Goal: Information Seeking & Learning: Learn about a topic

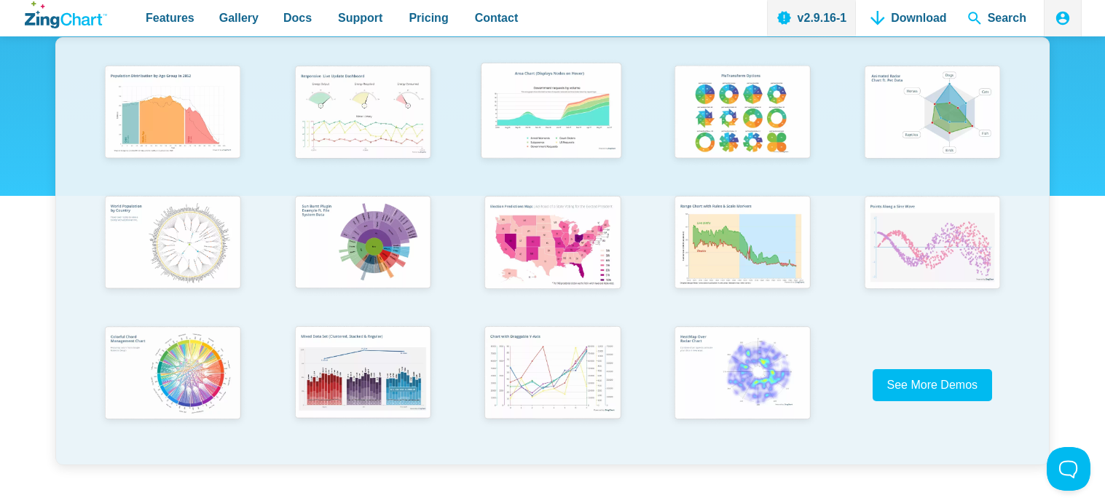
scroll to position [304, 0]
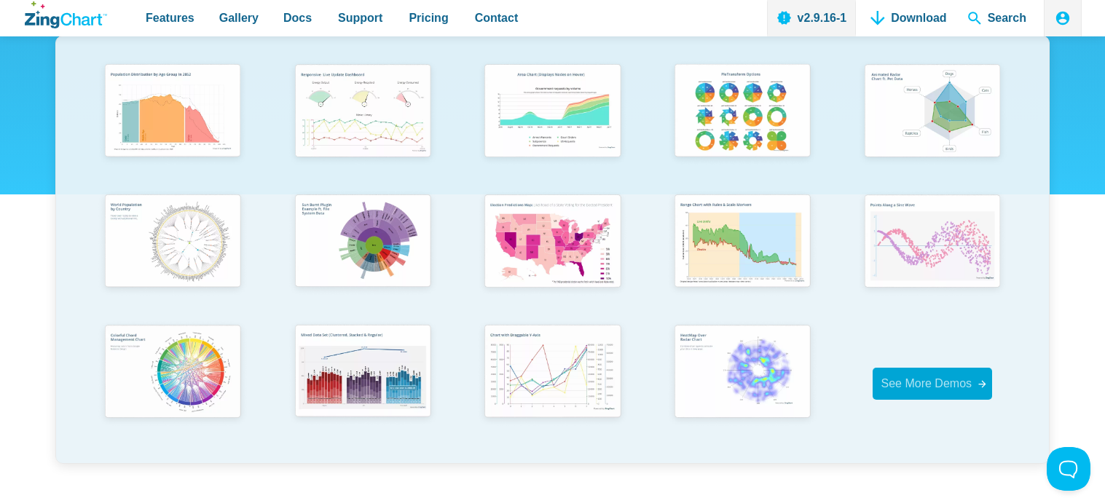
click at [904, 374] on span "See More Demos" at bounding box center [926, 384] width 91 height 20
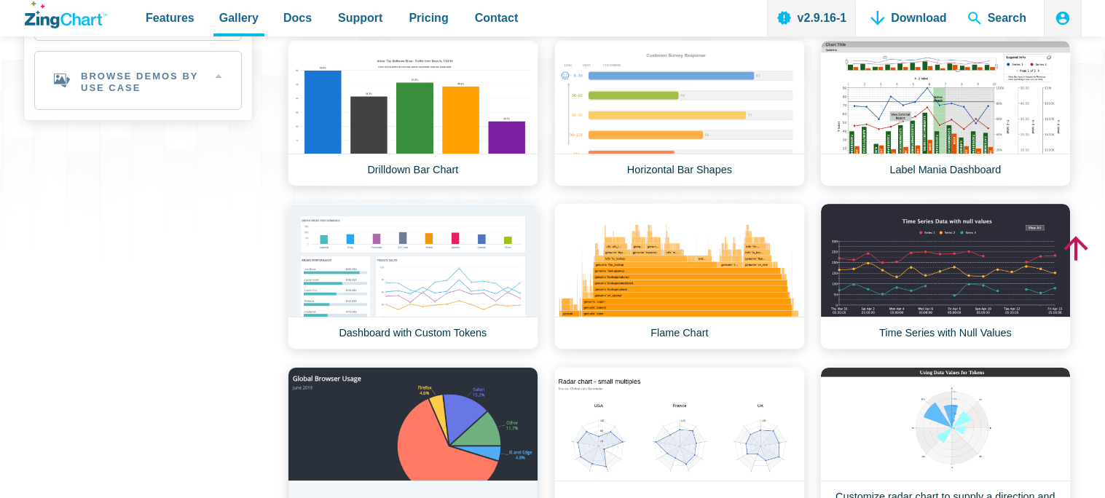
scroll to position [585, 0]
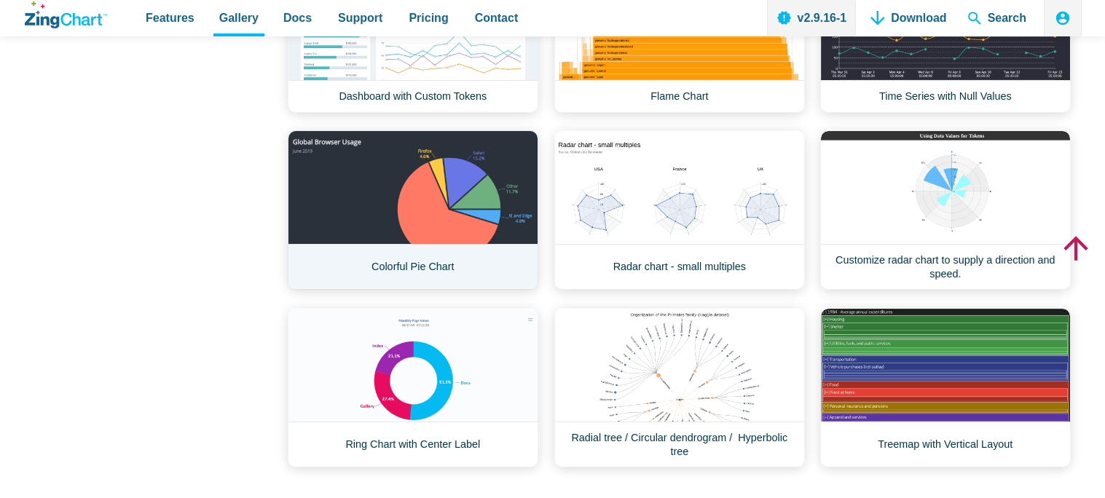
click at [465, 234] on link "Colorful Pie Chart" at bounding box center [413, 209] width 251 height 159
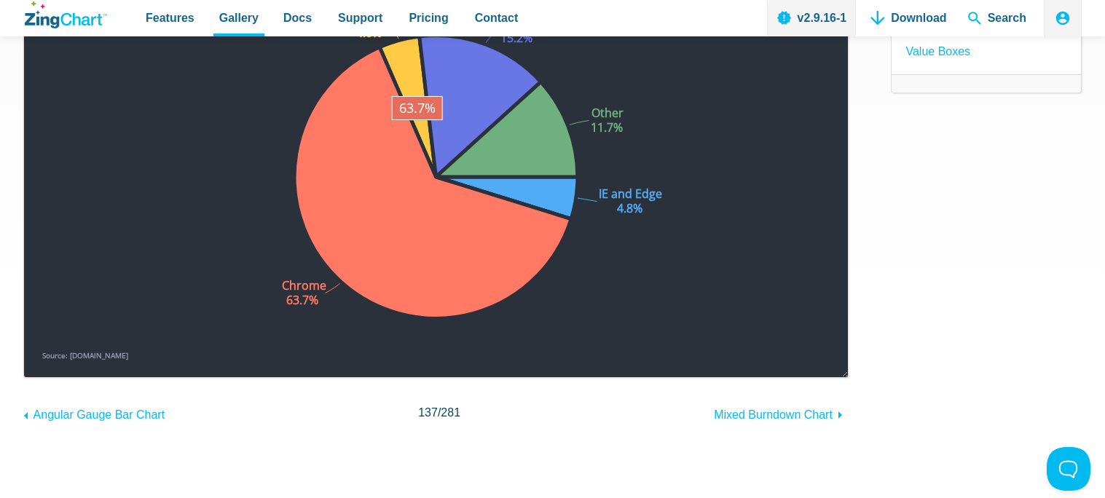
scroll to position [257, 0]
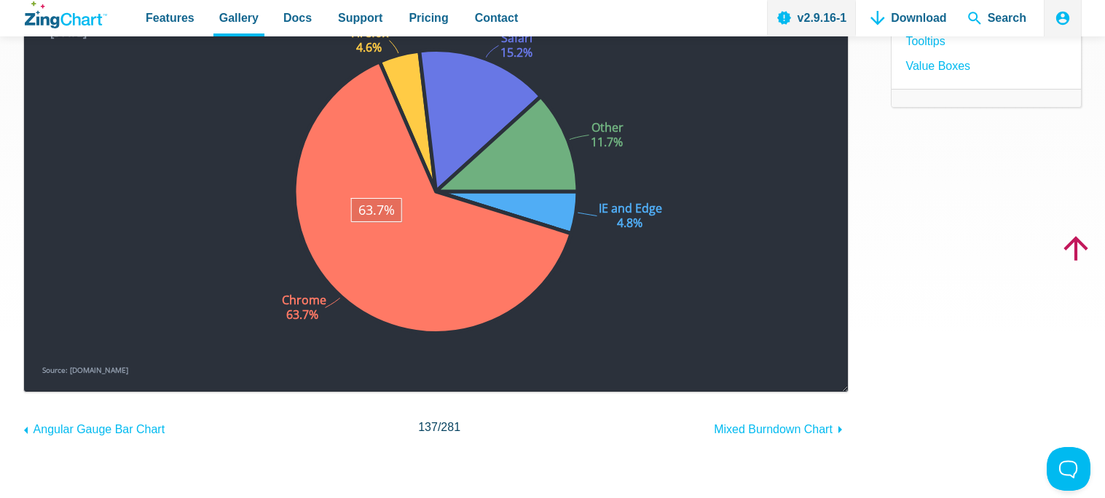
click at [39, 377] on area "App Content" at bounding box center [39, 377] width 0 height 0
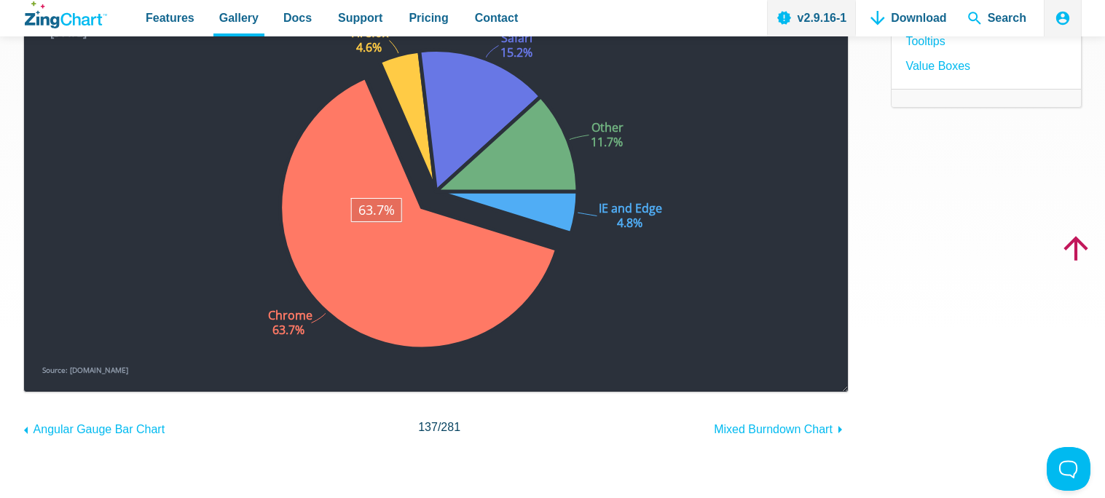
click at [39, 377] on area "App Content" at bounding box center [39, 377] width 0 height 0
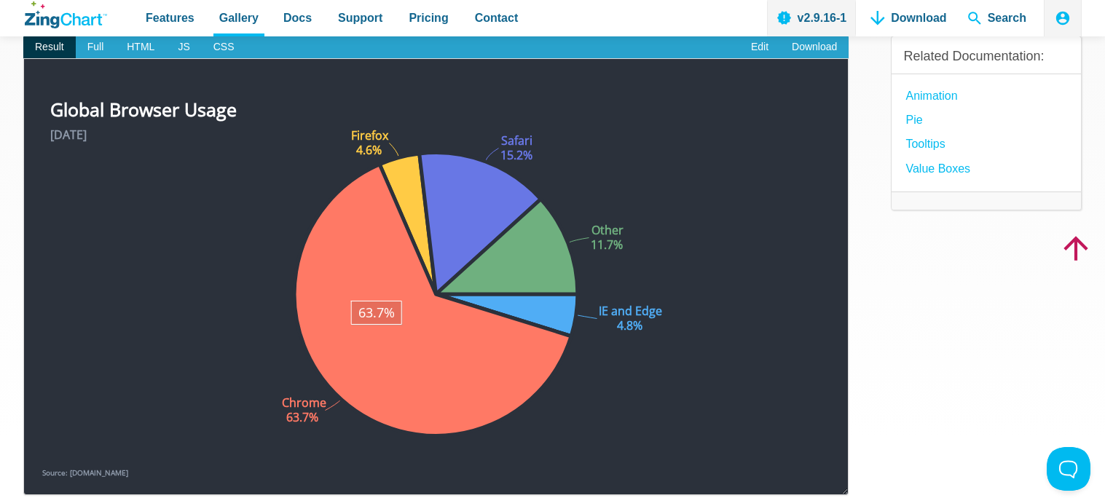
scroll to position [151, 0]
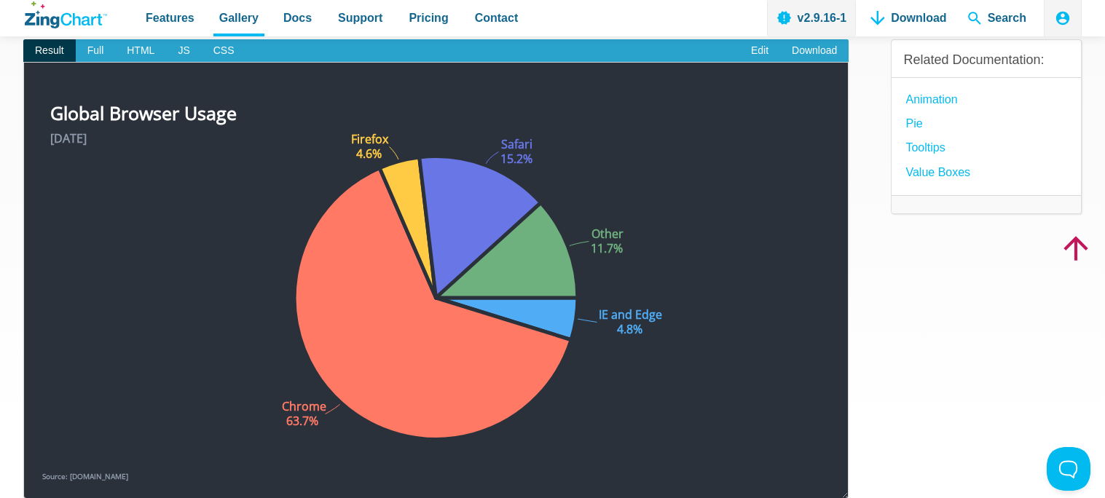
click at [312, 400] on img "App Content" at bounding box center [436, 291] width 794 height 386
click at [309, 405] on img "App Content" at bounding box center [436, 291] width 794 height 386
click at [39, 484] on area "App Content" at bounding box center [39, 484] width 0 height 0
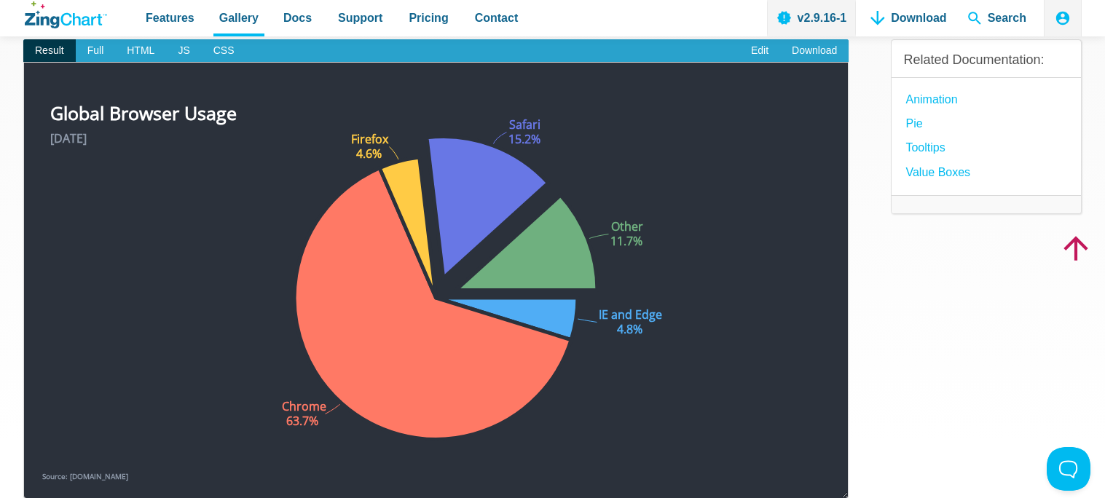
click at [475, 261] on img "App Content" at bounding box center [436, 291] width 794 height 386
click at [435, 253] on img "App Content" at bounding box center [436, 291] width 794 height 386
click at [39, 484] on area "App Content" at bounding box center [39, 484] width 0 height 0
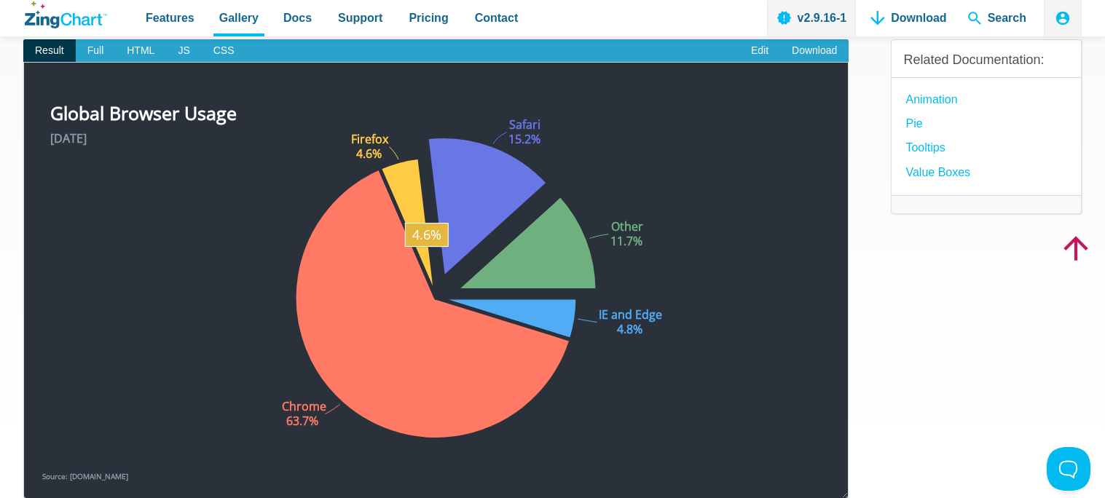
click at [39, 484] on area "App Content" at bounding box center [39, 484] width 0 height 0
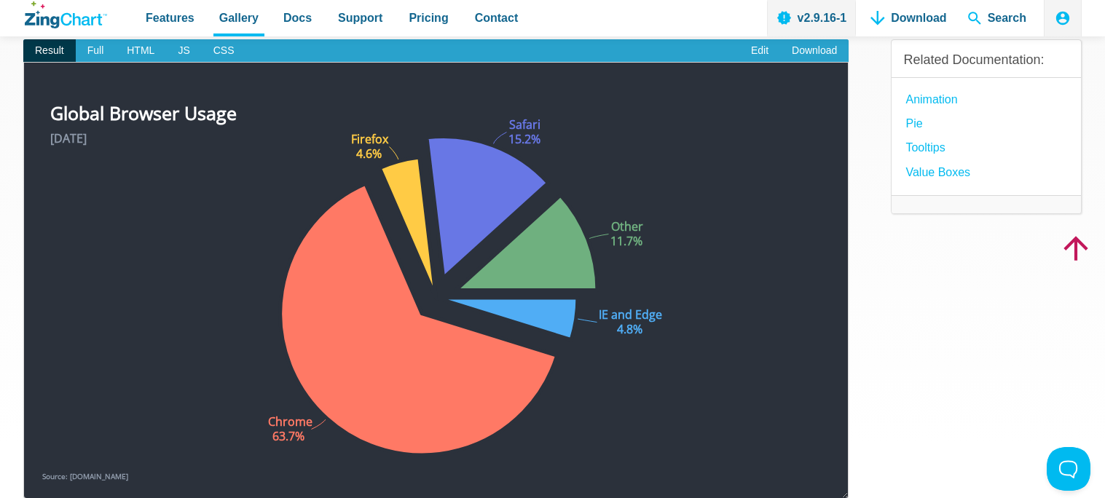
click at [418, 266] on img "App Content" at bounding box center [436, 291] width 794 height 386
click at [39, 484] on area "App Content" at bounding box center [39, 484] width 0 height 0
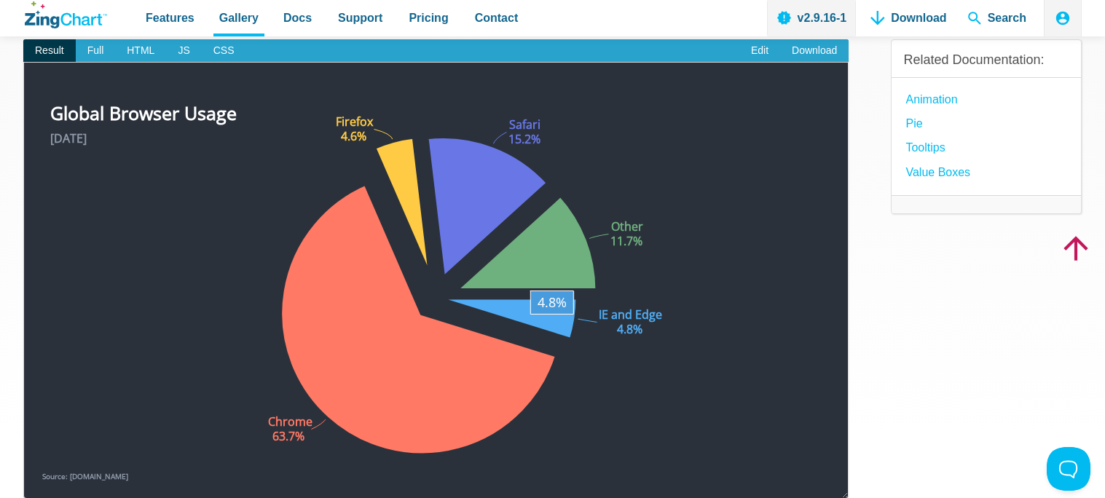
click at [39, 484] on area "App Content" at bounding box center [39, 484] width 0 height 0
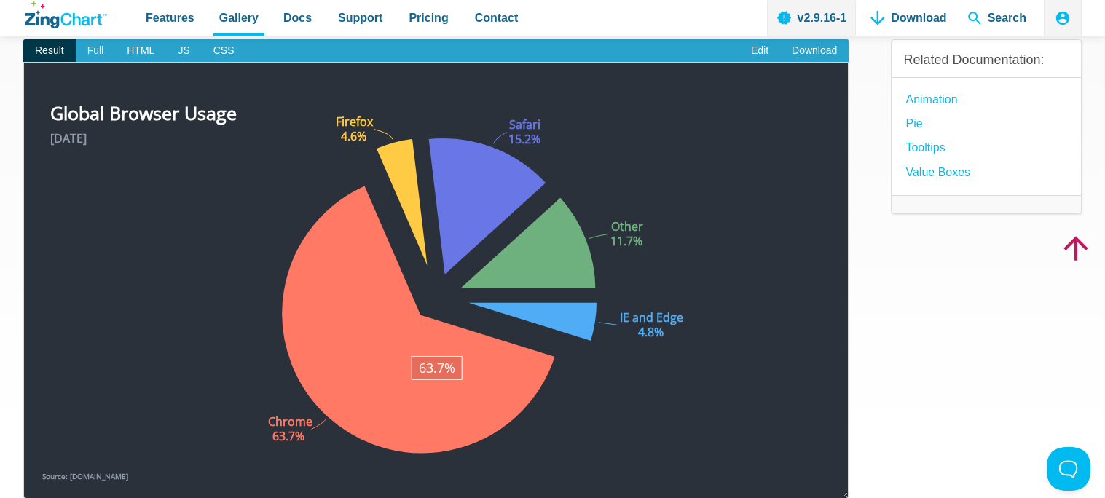
click at [39, 484] on area "App Content" at bounding box center [39, 484] width 0 height 0
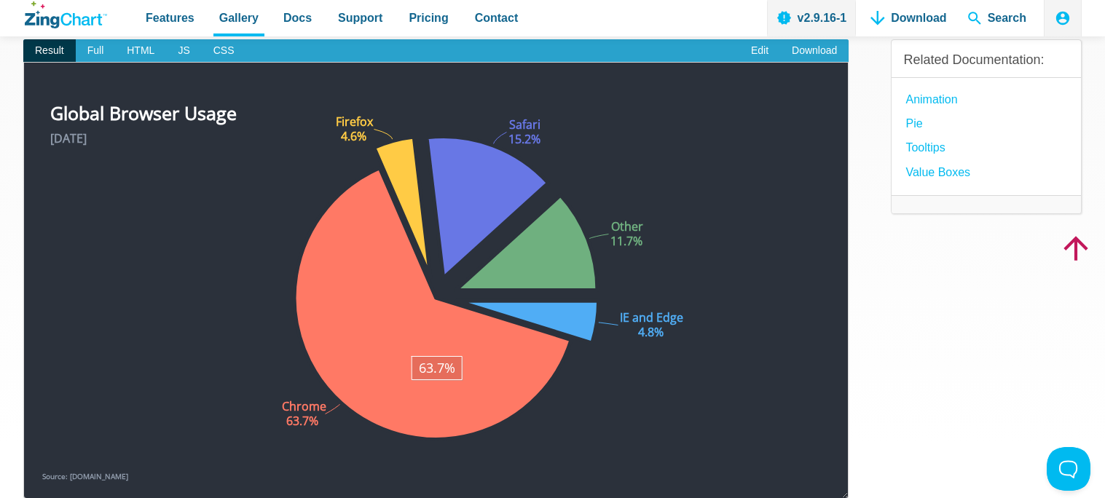
click at [39, 484] on area "App Content" at bounding box center [39, 484] width 0 height 0
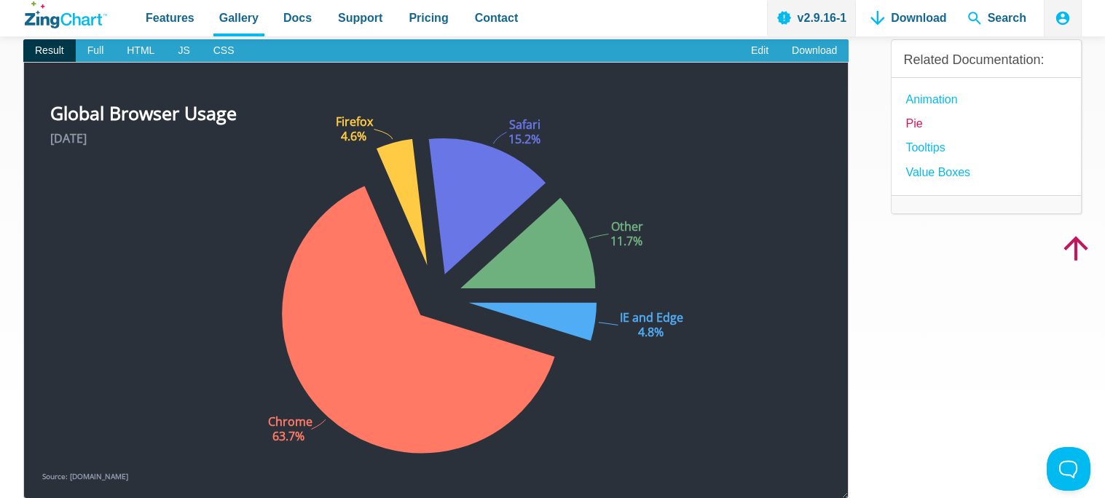
click at [913, 122] on link "Pie" at bounding box center [913, 124] width 17 height 20
